Goal: Task Accomplishment & Management: Complete application form

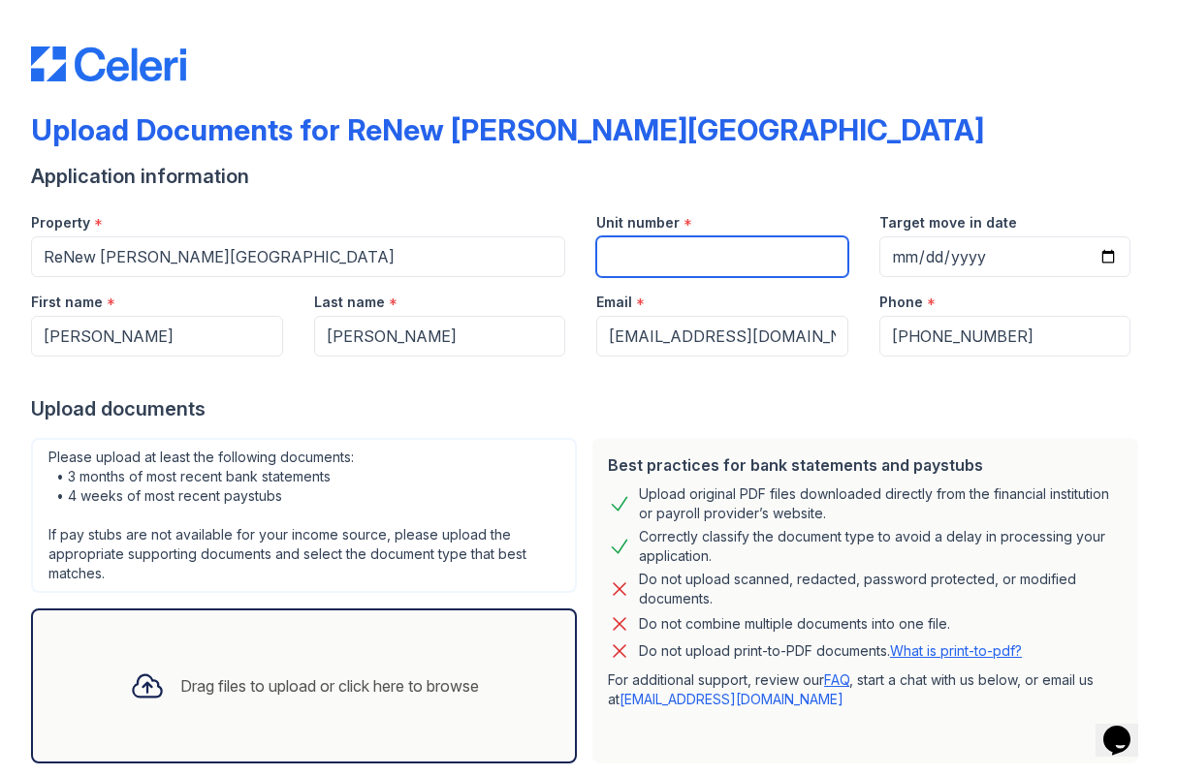
click at [699, 259] on input "Unit number" at bounding box center [722, 256] width 252 height 41
type input "339"
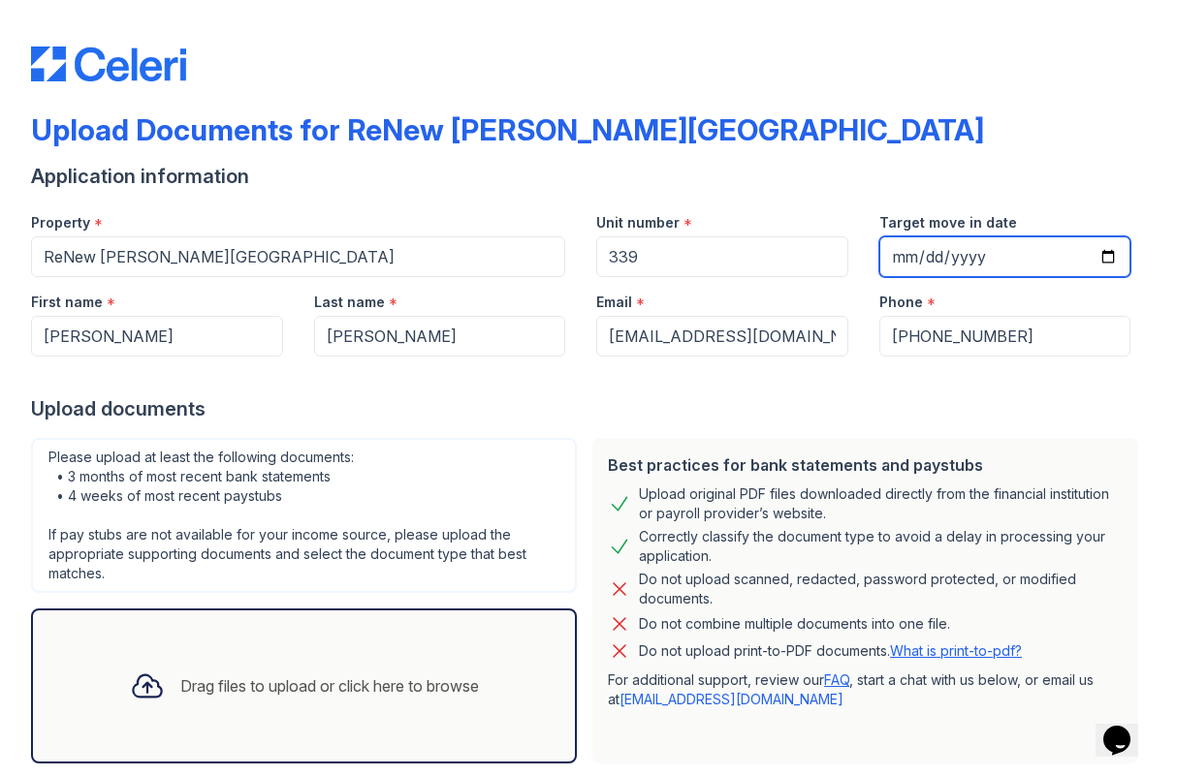
click at [913, 253] on input "Target move in date" at bounding box center [1005, 256] width 252 height 41
type input "2025-10-01"
click at [1070, 392] on div at bounding box center [588, 376] width 1115 height 39
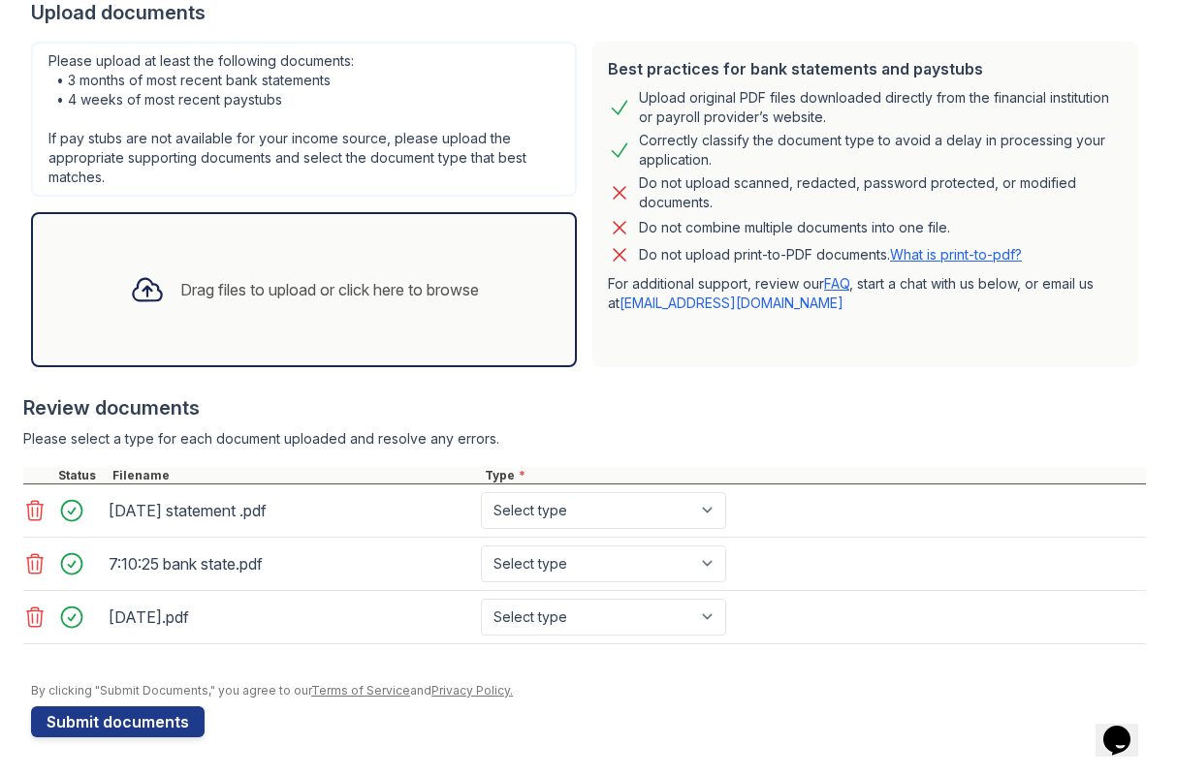
scroll to position [396, 0]
click at [146, 727] on button "Submit documents" at bounding box center [117, 722] width 173 height 31
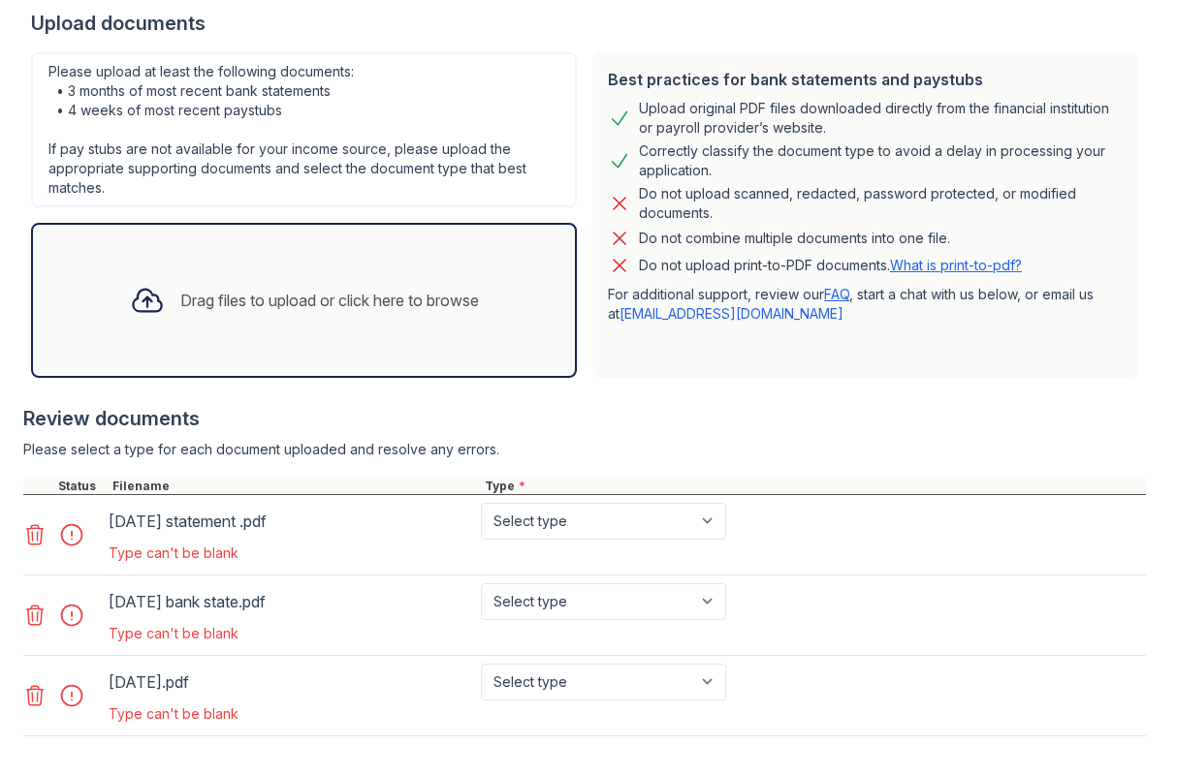
scroll to position [443, 0]
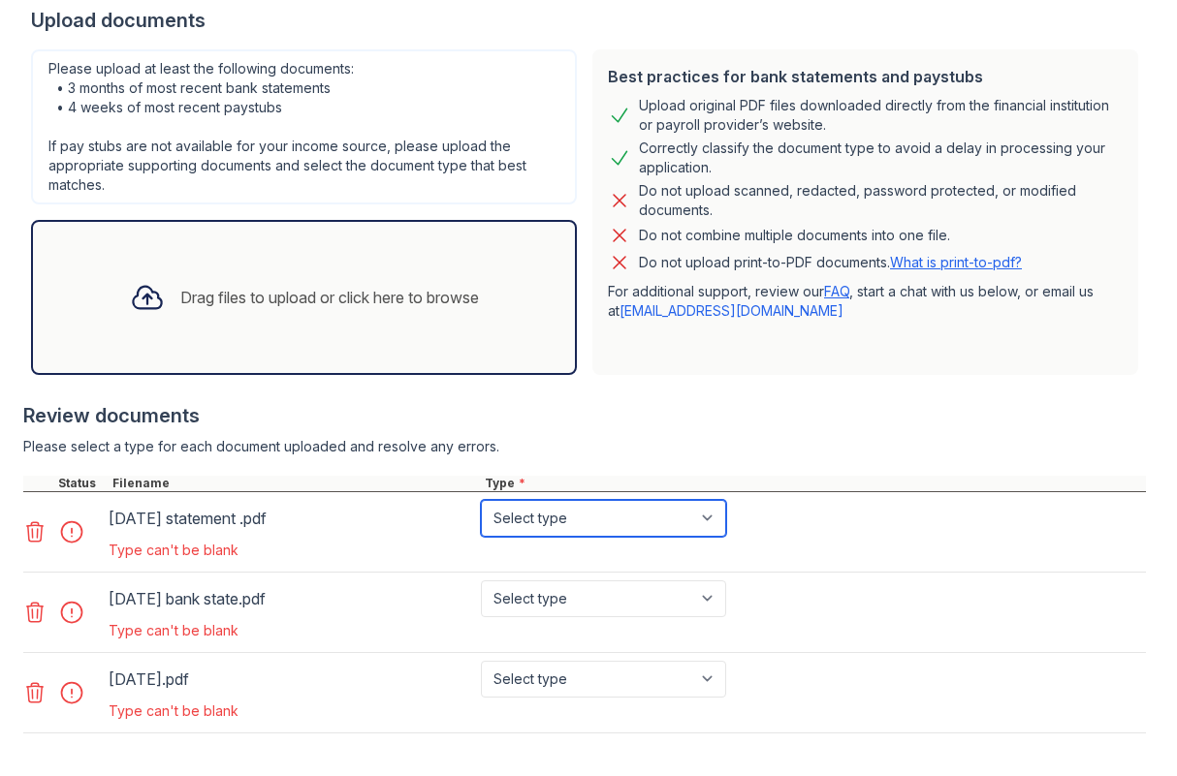
select select "bank_statement"
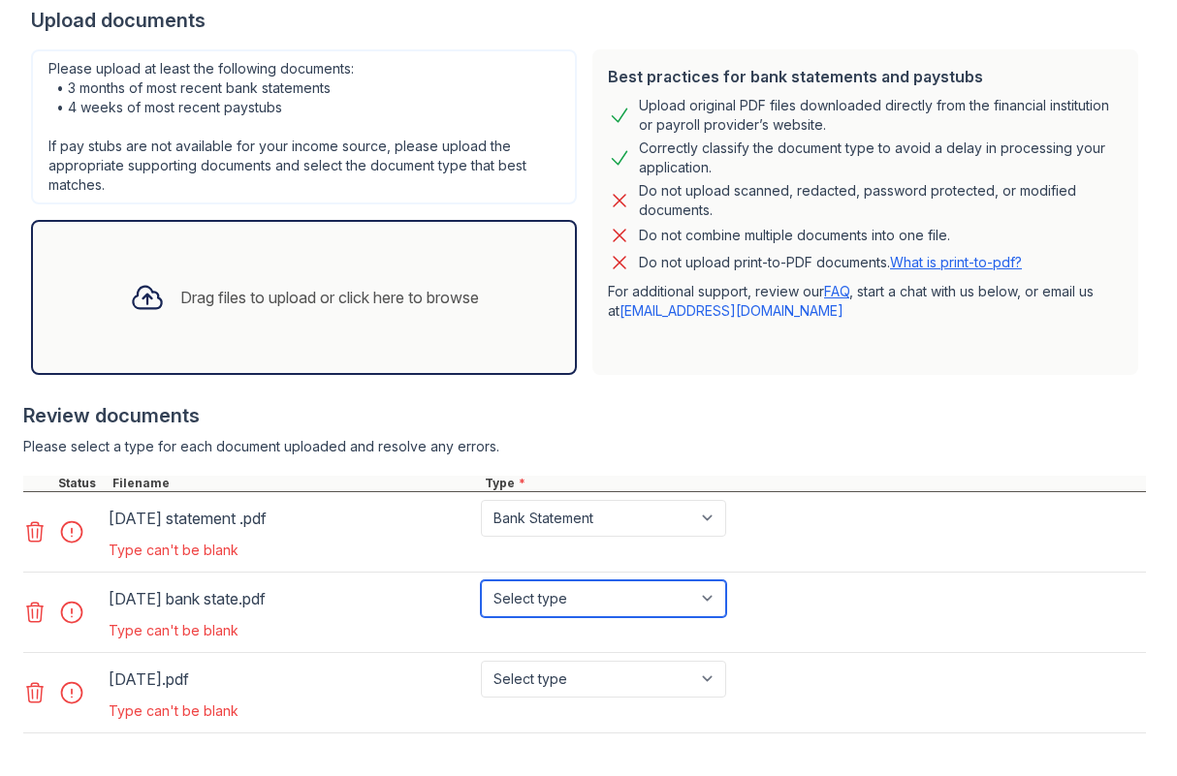
select select "bank_statement"
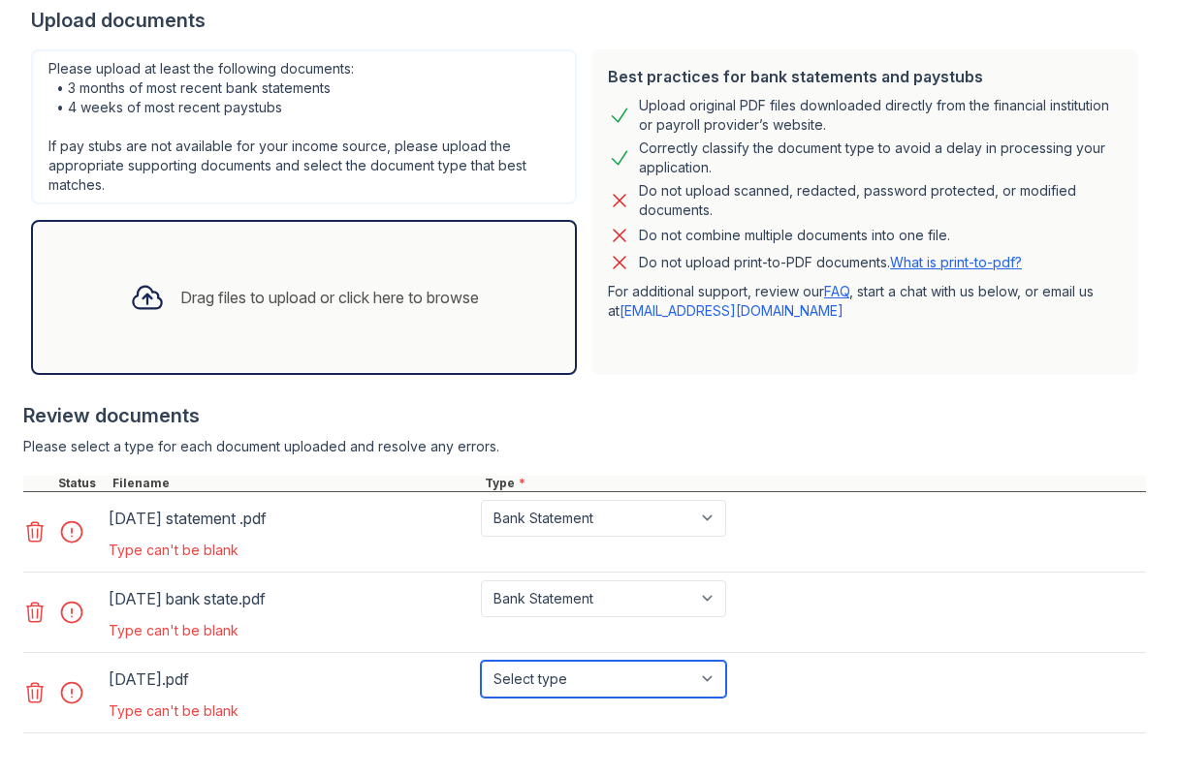
select select "bank_statement"
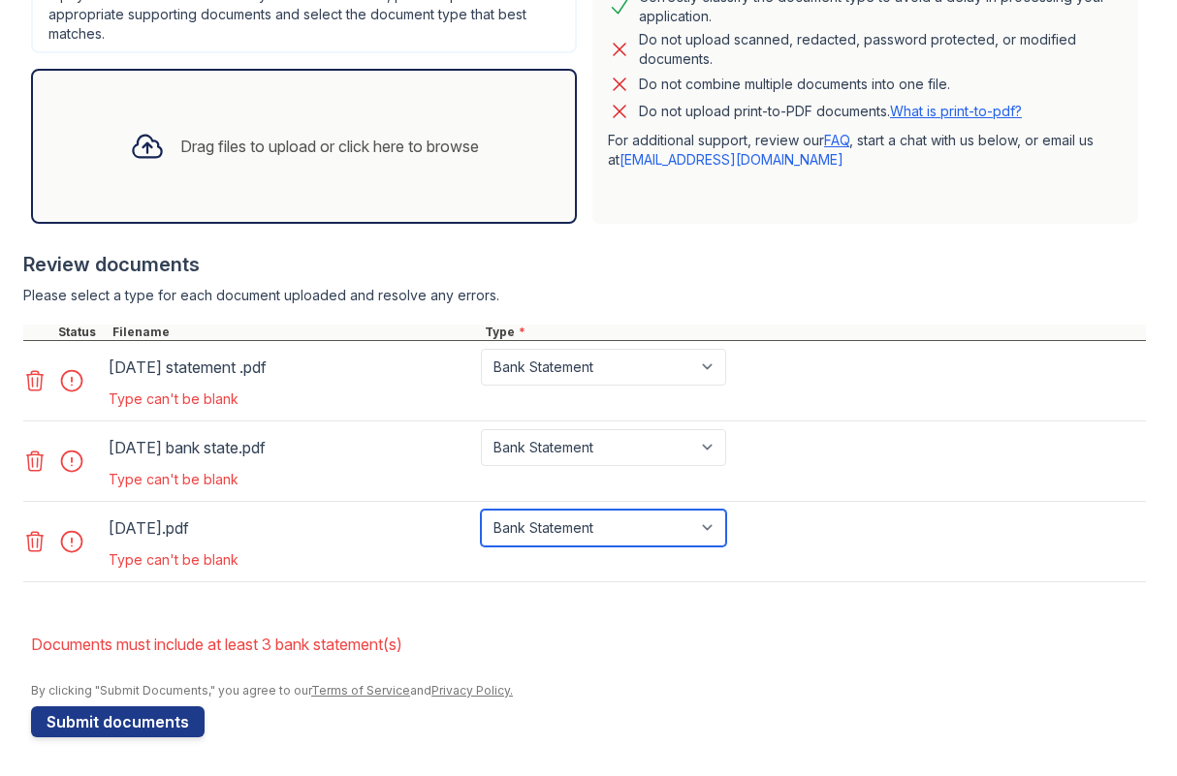
scroll to position [594, 0]
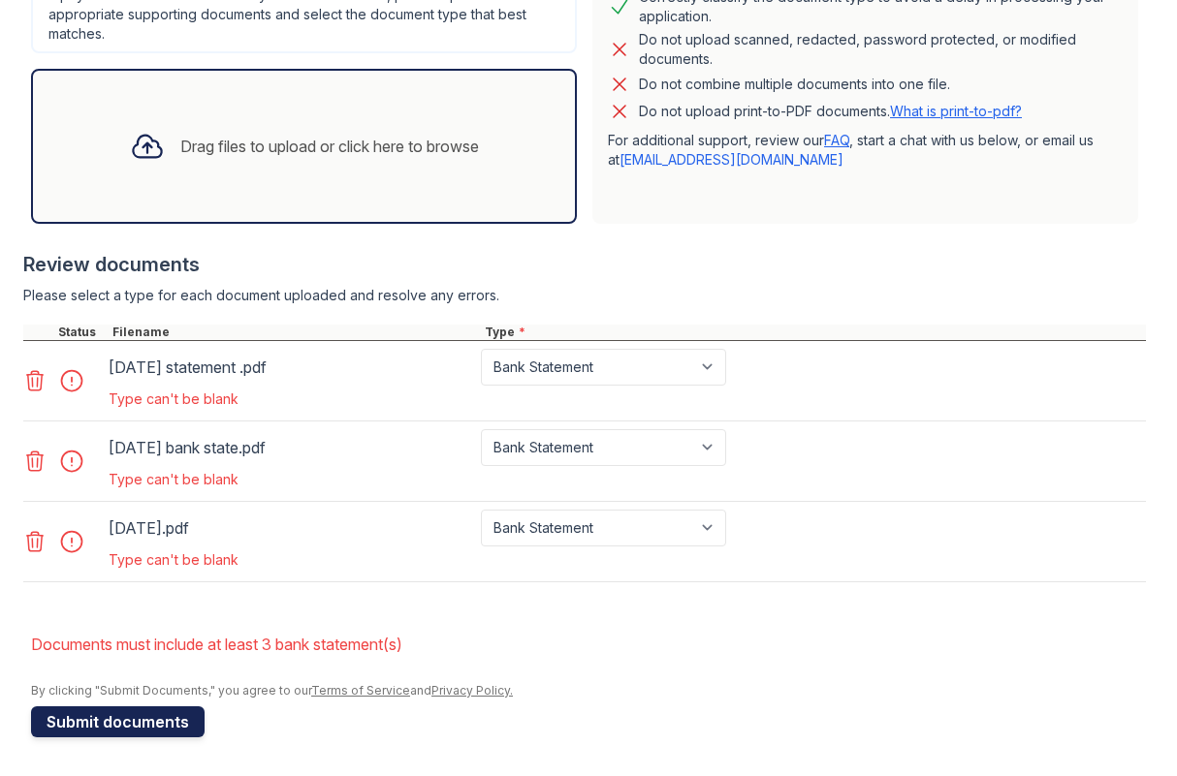
click at [176, 730] on button "Submit documents" at bounding box center [117, 722] width 173 height 31
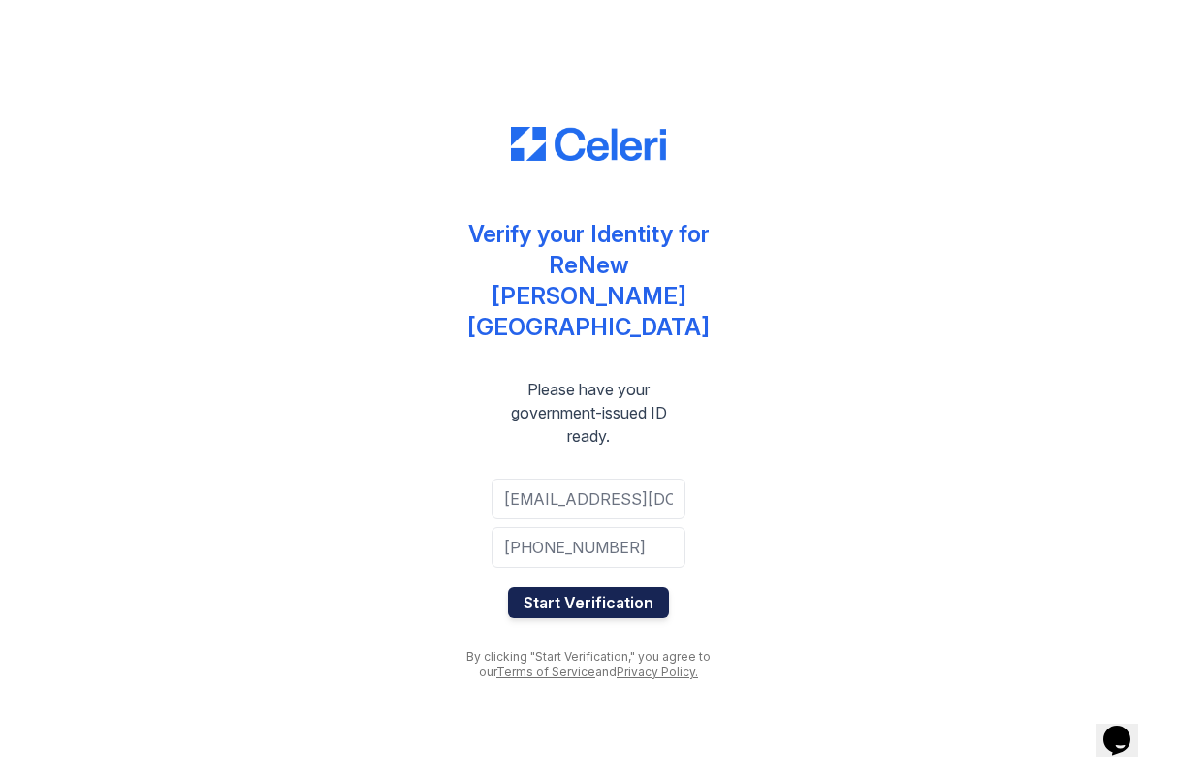
click at [572, 587] on button "Start Verification" at bounding box center [588, 602] width 161 height 31
